Goal: Navigation & Orientation: Find specific page/section

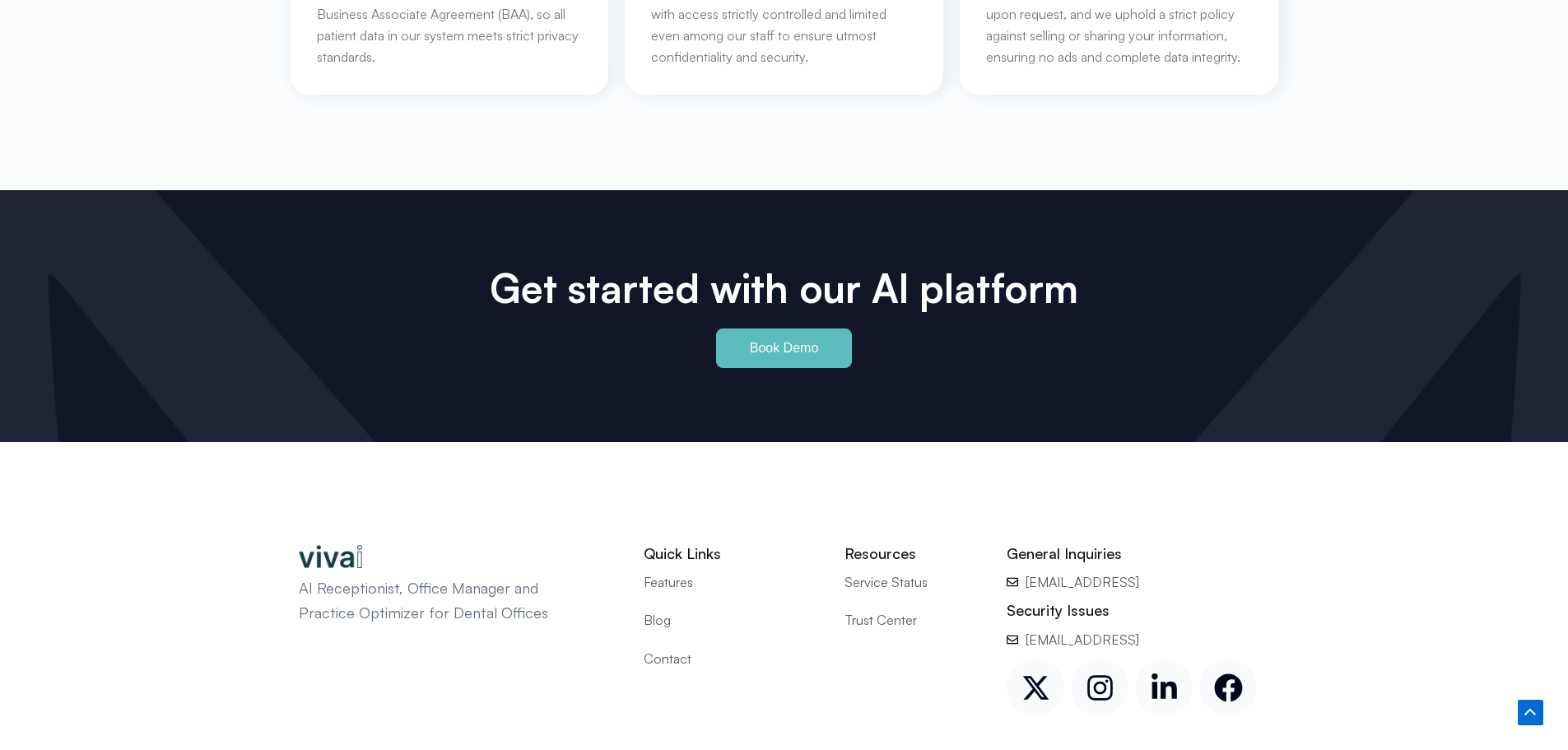
scroll to position [7652, 0]
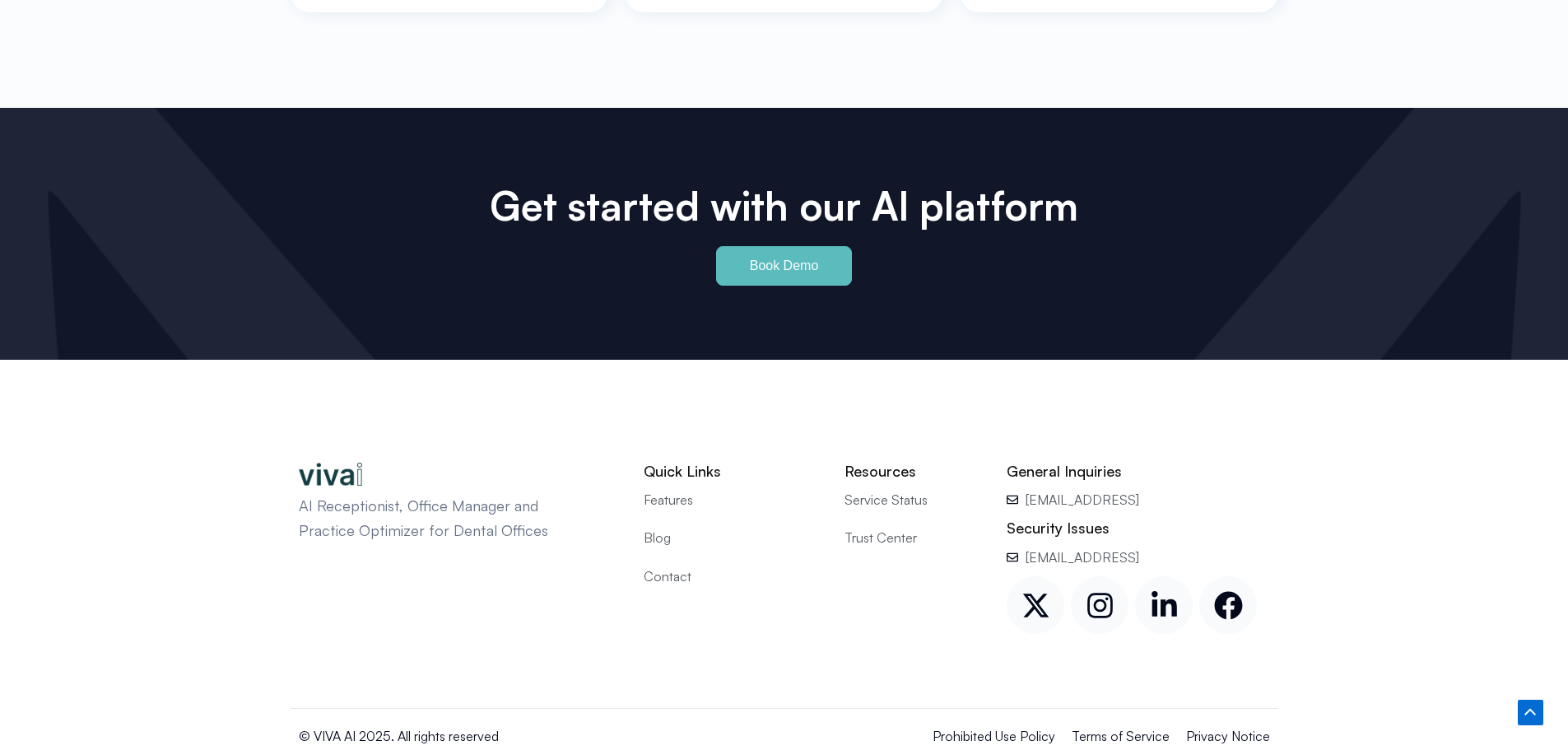
click at [658, 565] on span "Contact" at bounding box center [667, 576] width 47 height 21
click at [660, 565] on span "Contact" at bounding box center [667, 576] width 47 height 21
click at [863, 526] on span "Trust Center" at bounding box center [880, 537] width 73 height 21
click at [884, 526] on span "Trust Center" at bounding box center [880, 537] width 73 height 21
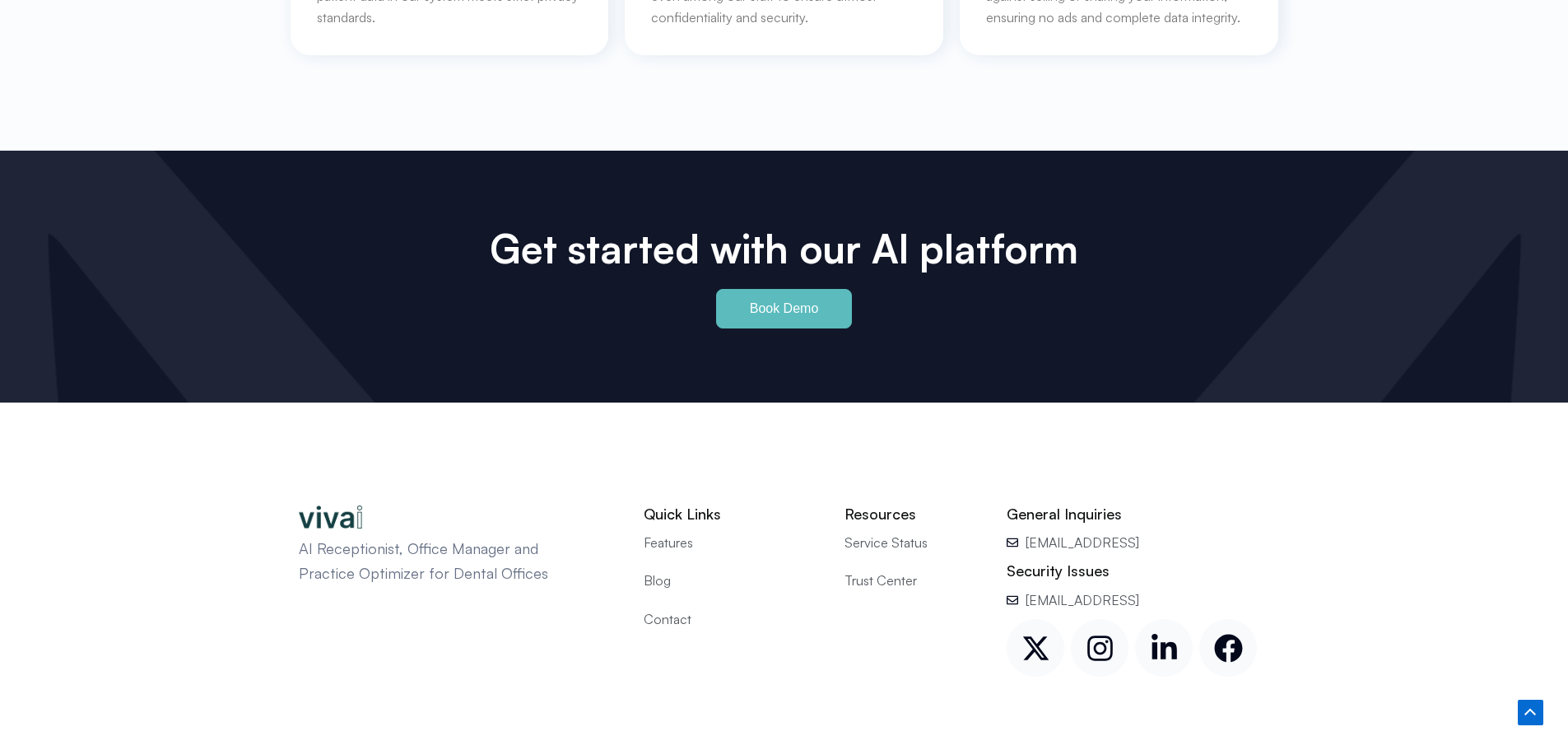
scroll to position [7674, 0]
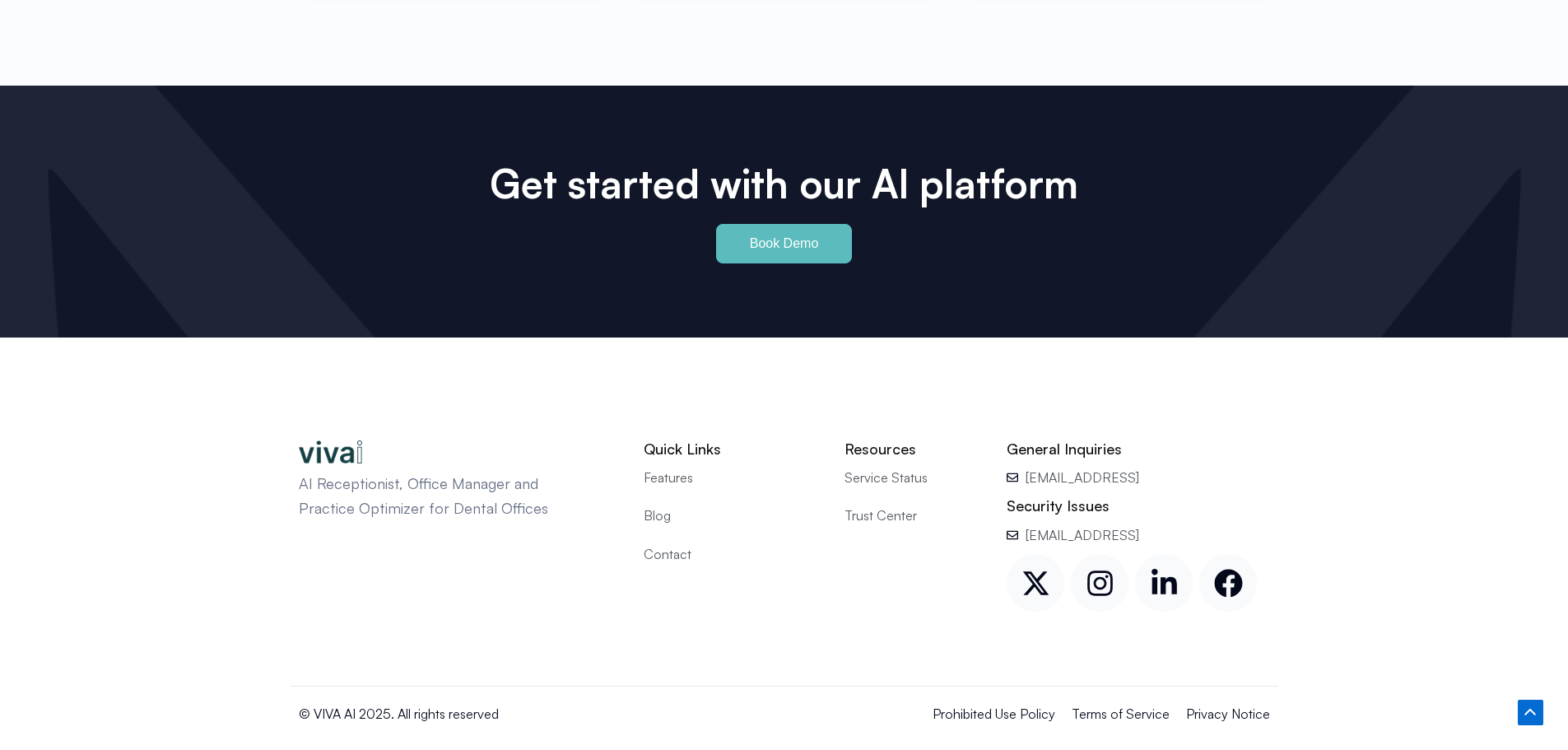
click at [866, 466] on span "Service Status" at bounding box center [886, 477] width 83 height 21
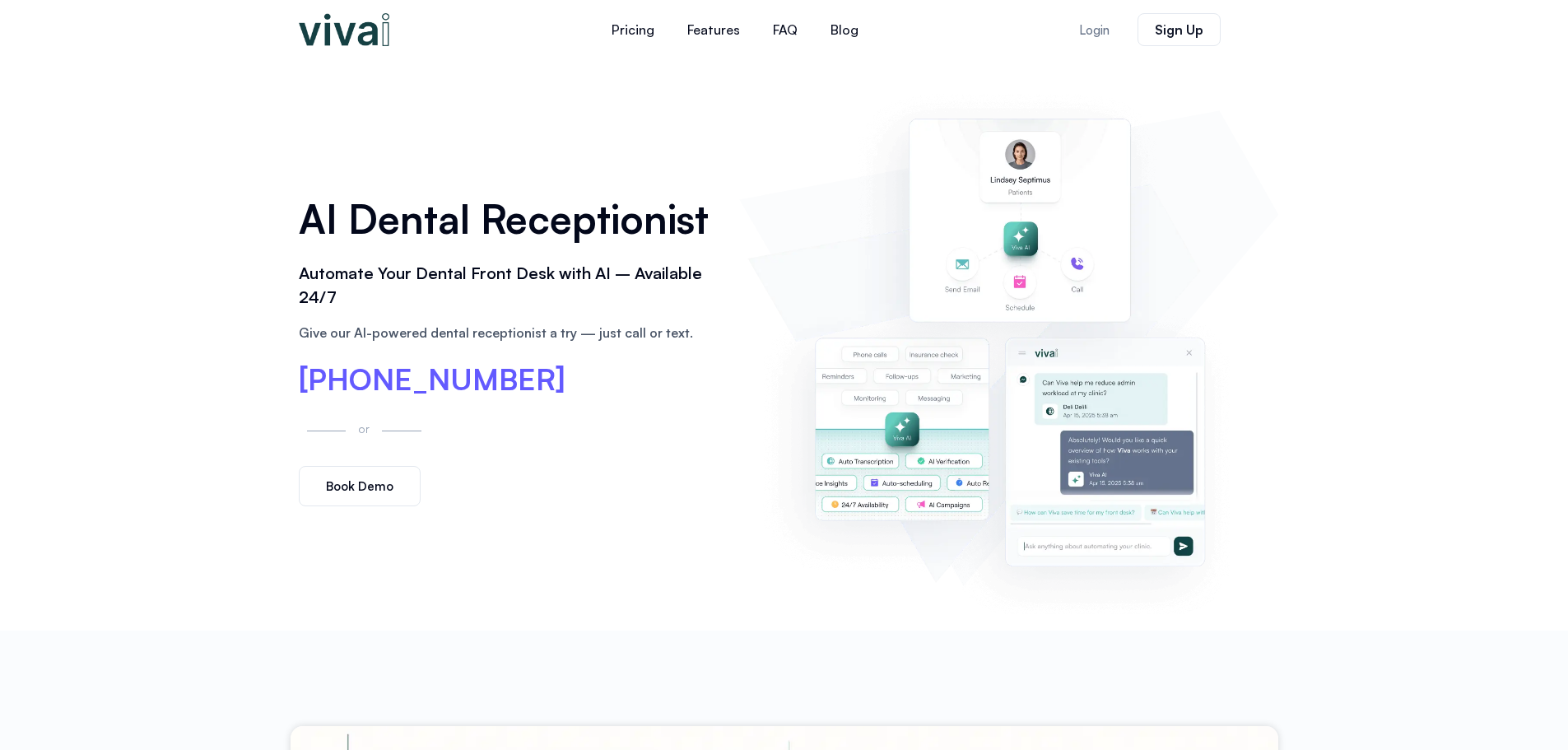
scroll to position [0, 0]
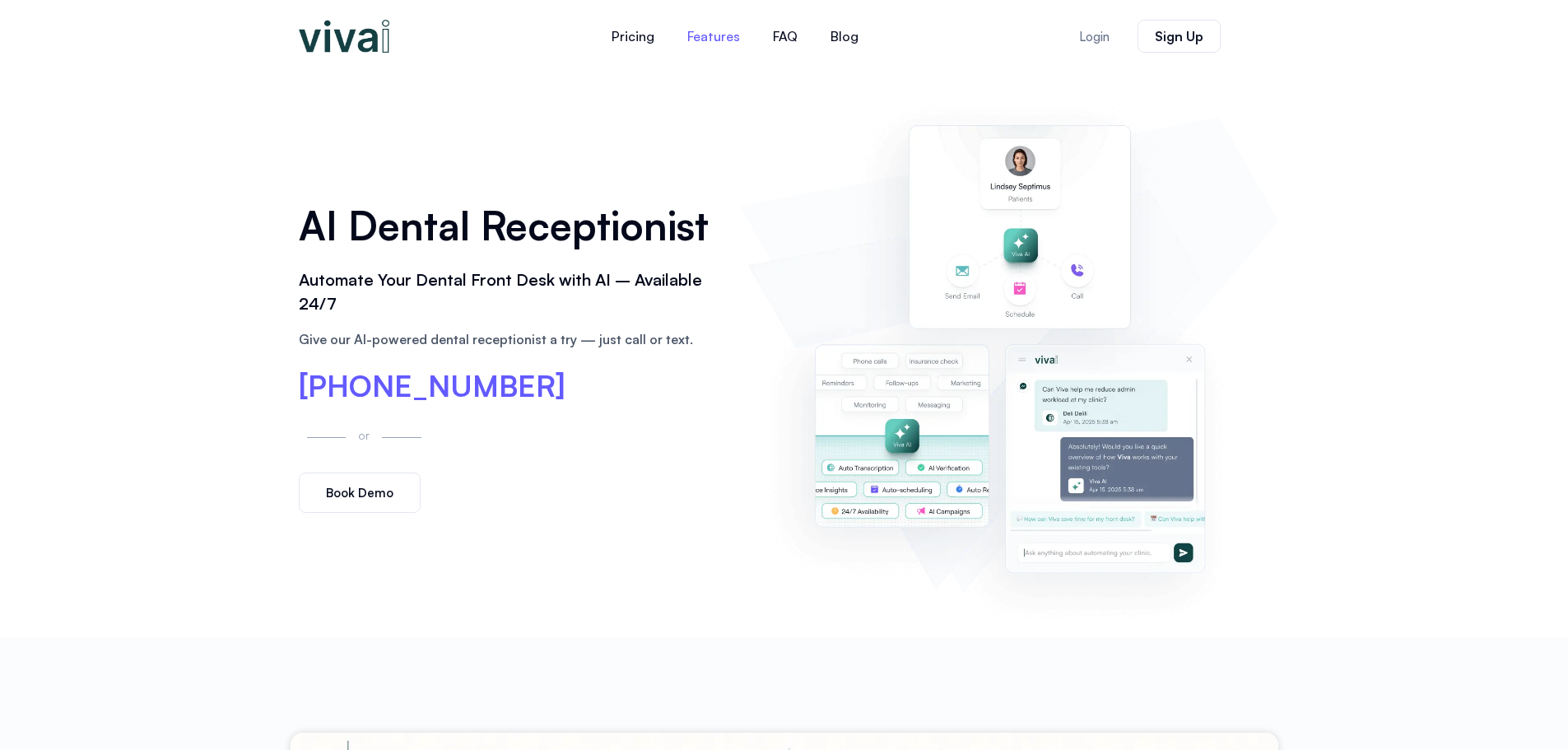
click at [709, 37] on link "Features" at bounding box center [713, 36] width 85 height 40
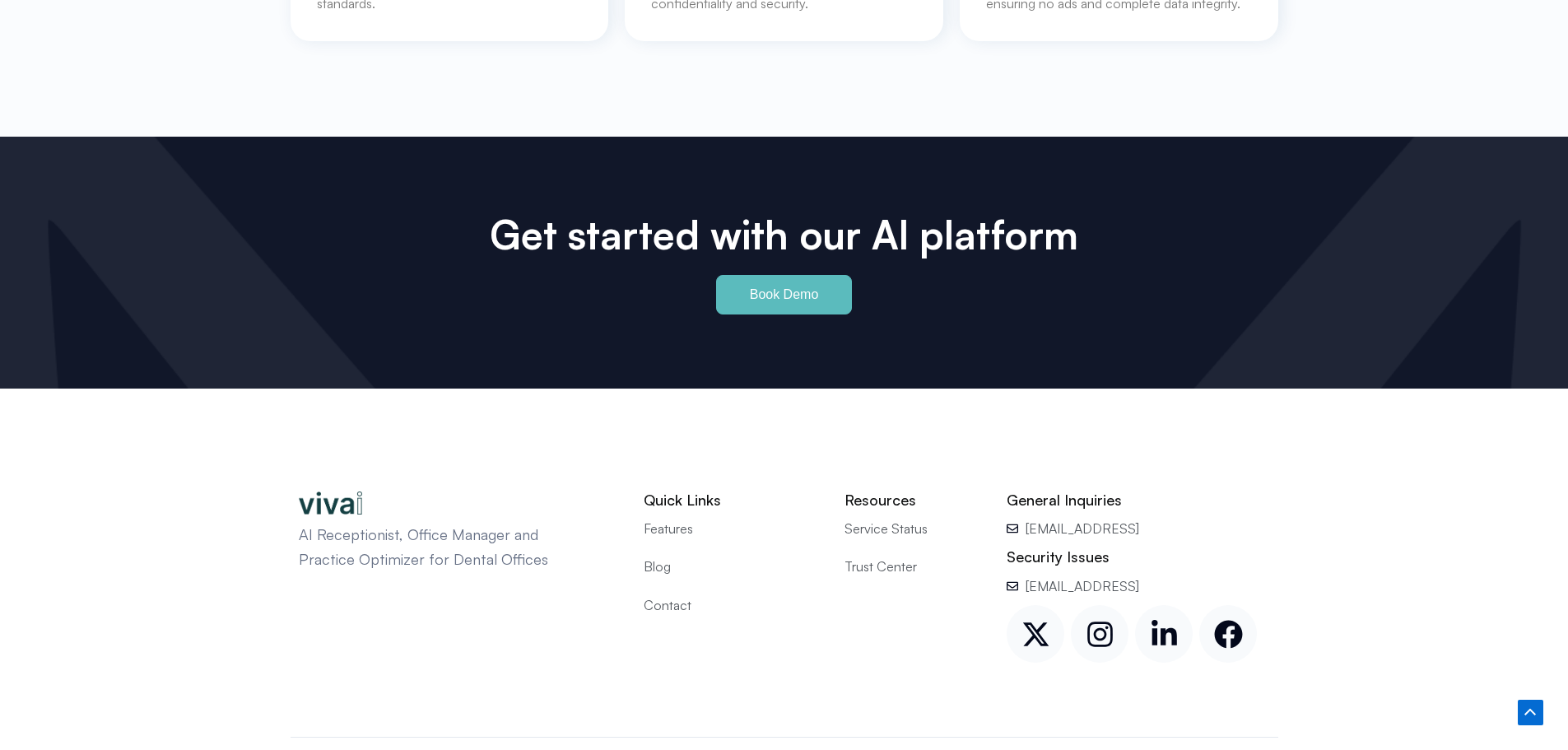
scroll to position [7674, 0]
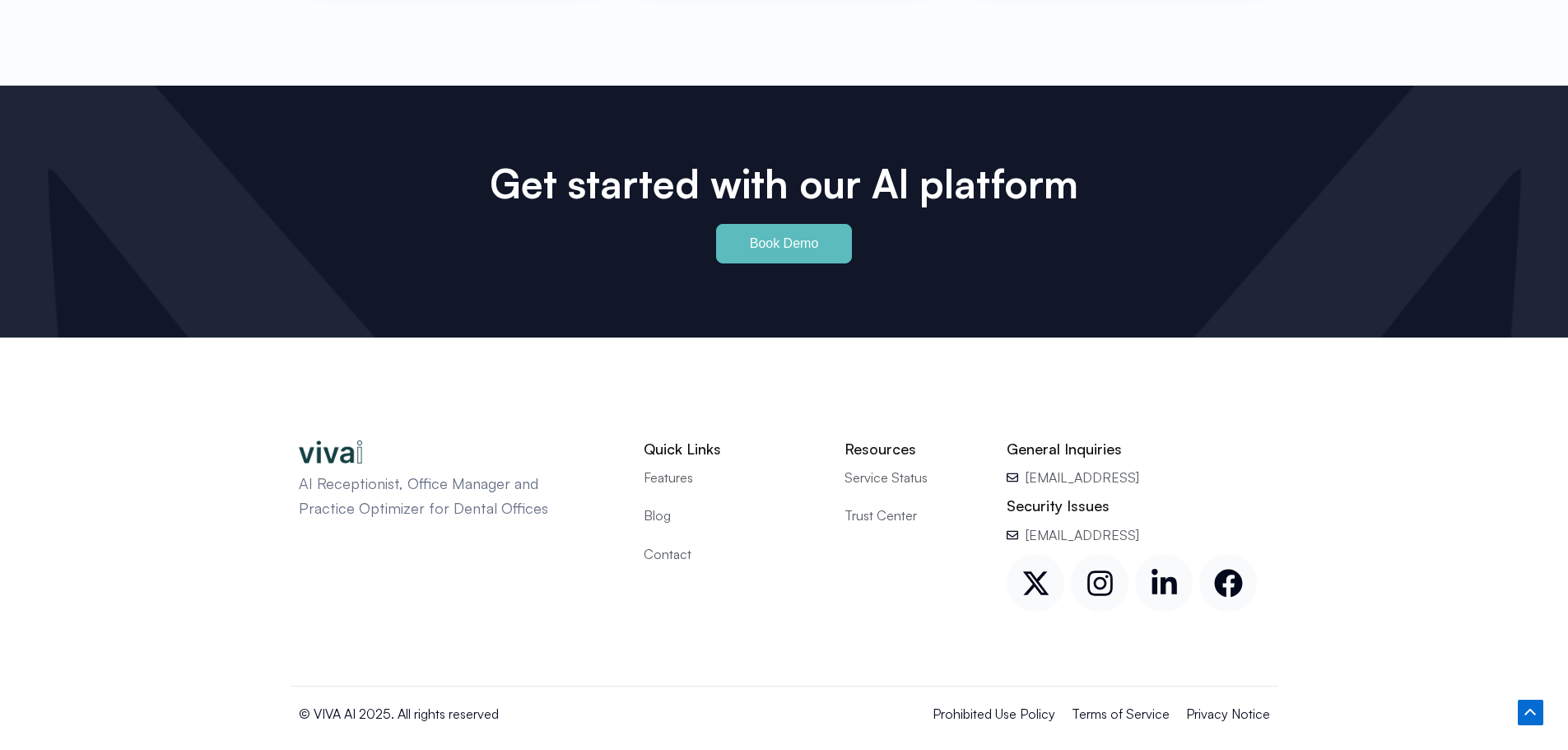
click at [652, 505] on span "Blog" at bounding box center [657, 516] width 27 height 21
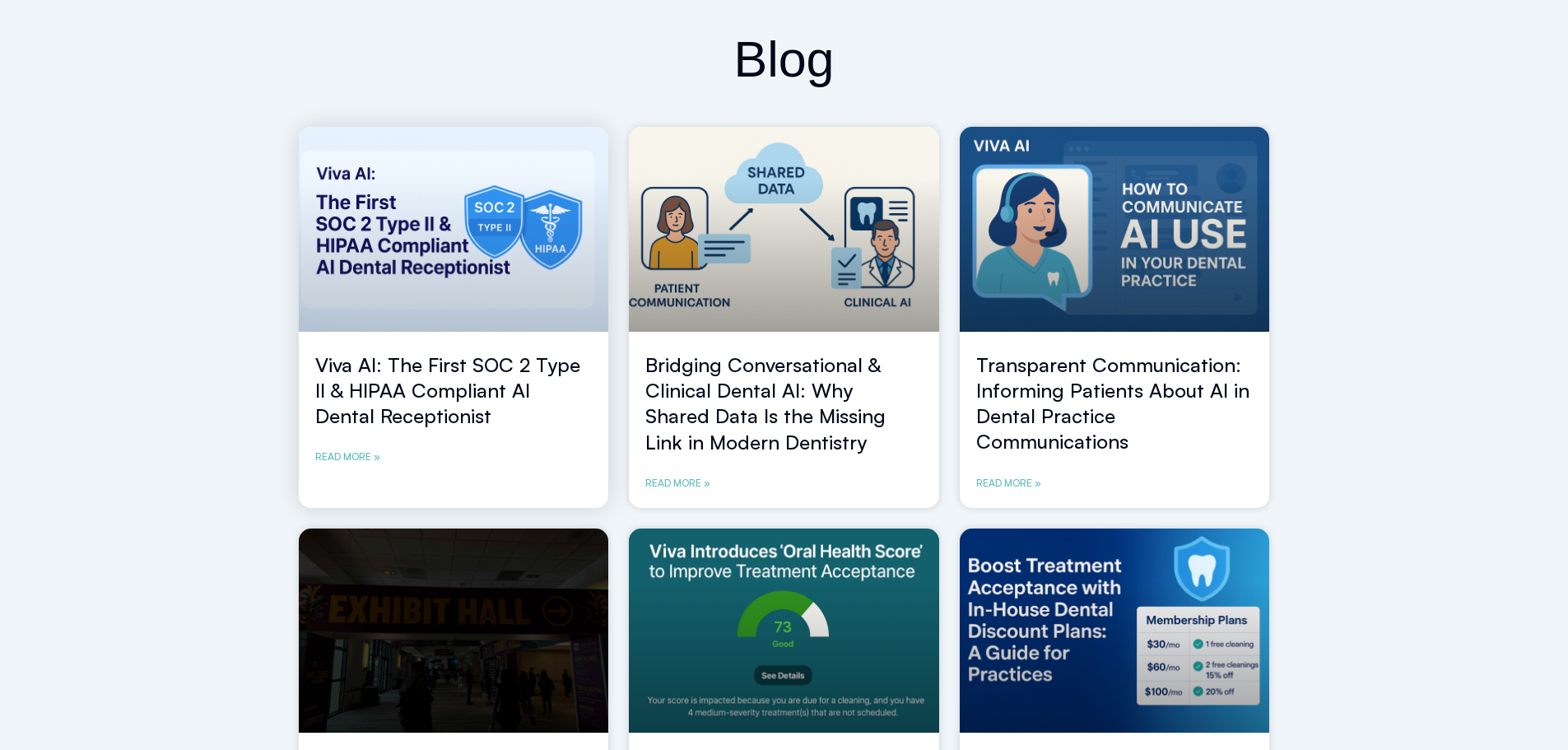
scroll to position [82, 0]
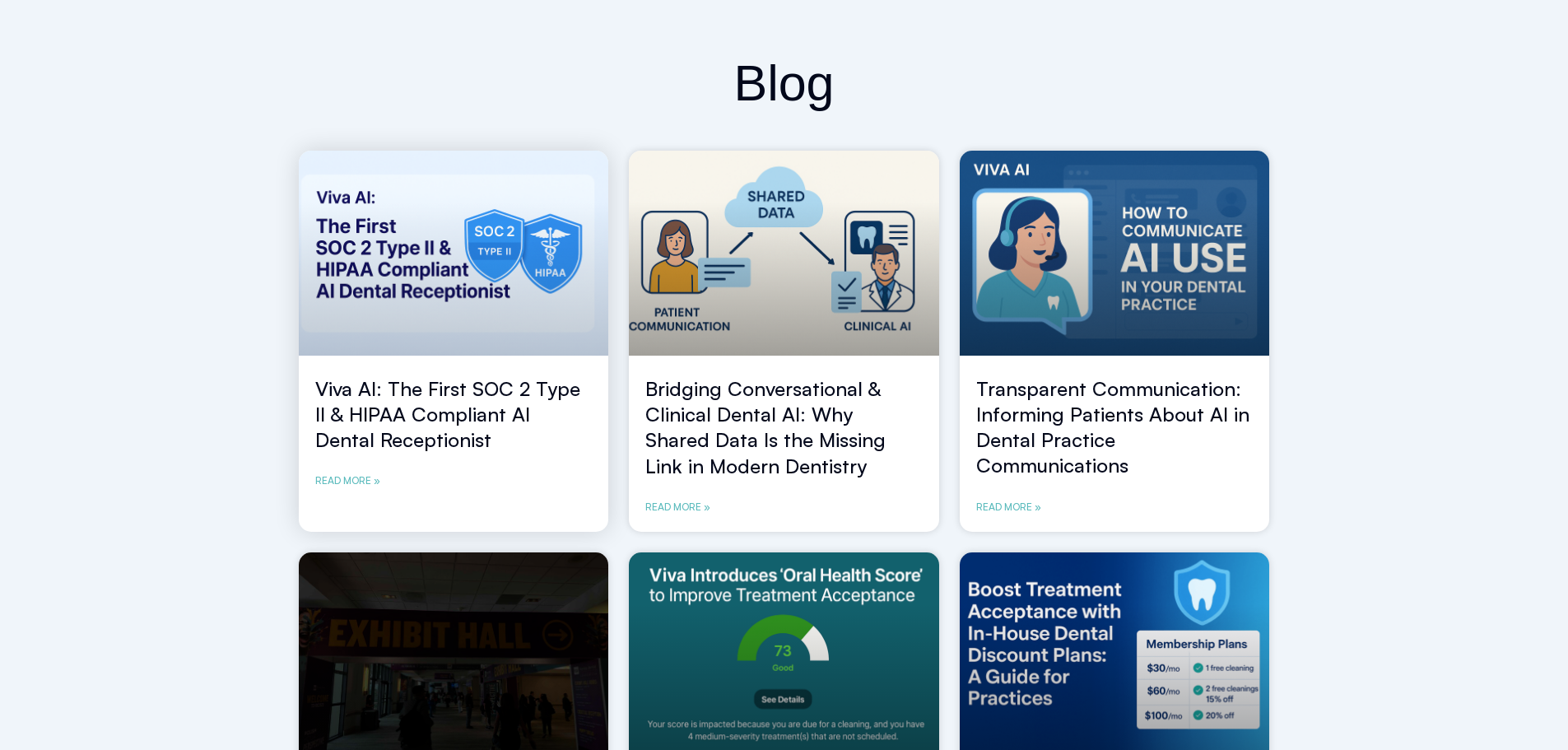
click at [359, 480] on link "Read More »" at bounding box center [347, 480] width 65 height 16
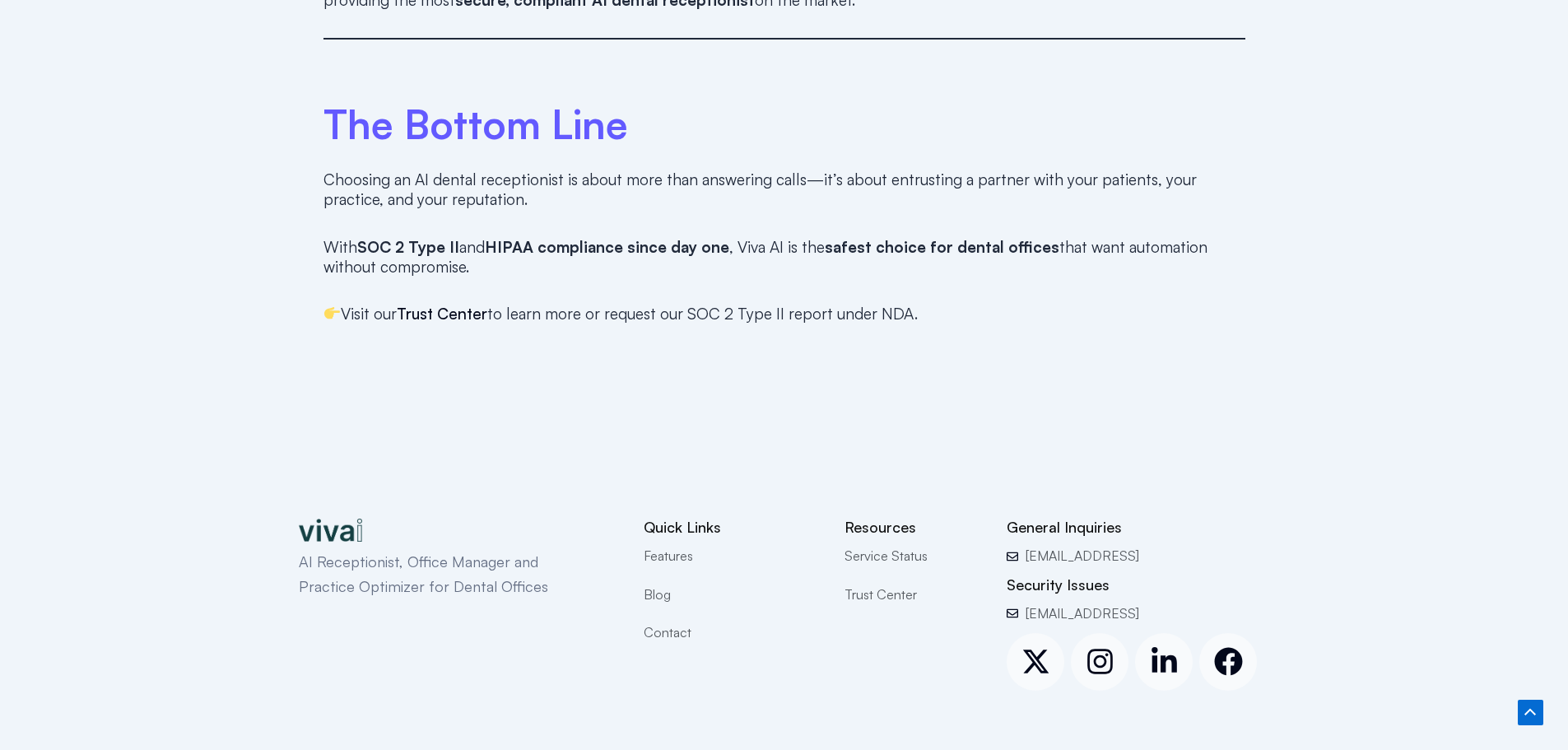
scroll to position [2571, 0]
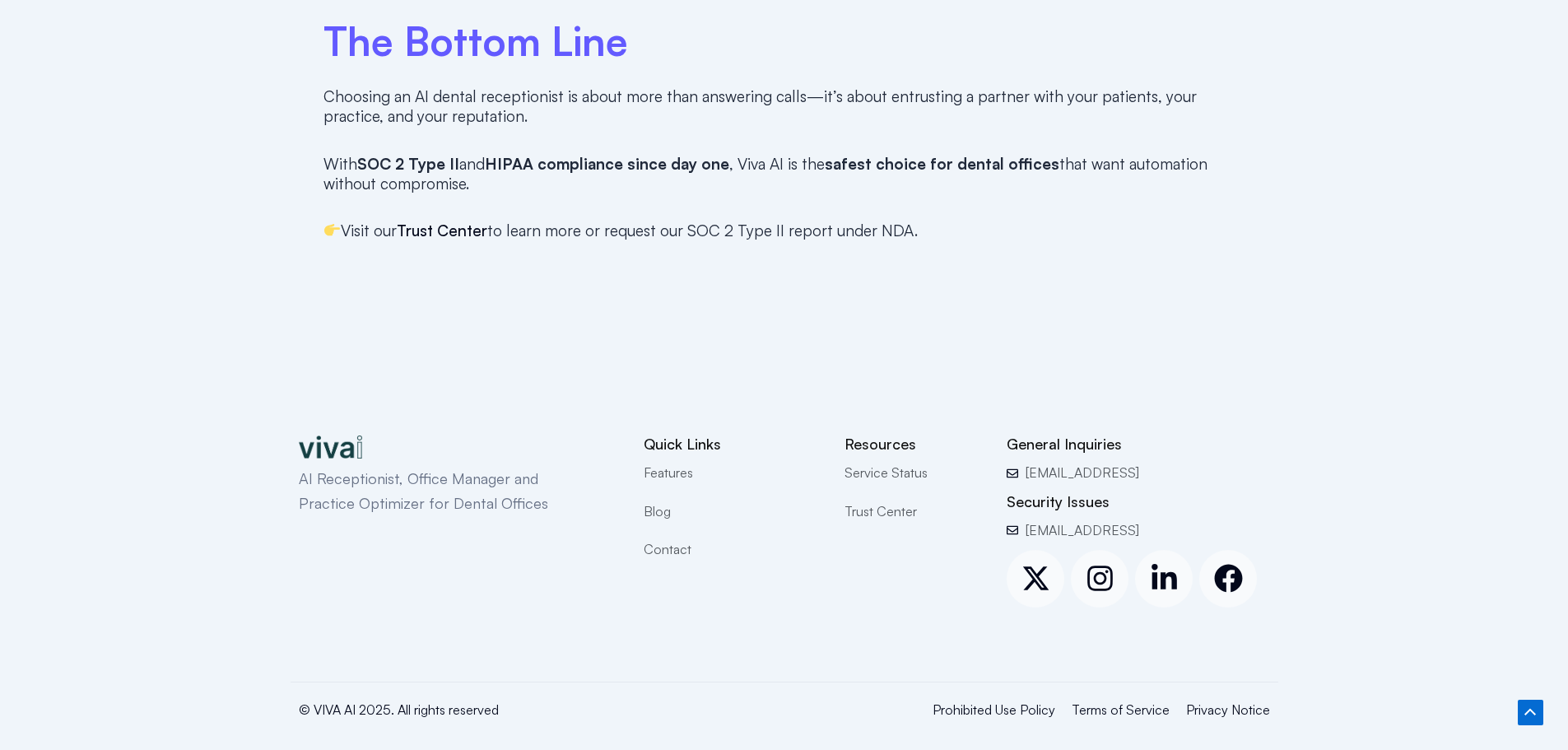
click at [900, 500] on span "Trust Center" at bounding box center [880, 511] width 73 height 21
